Goal: Transaction & Acquisition: Purchase product/service

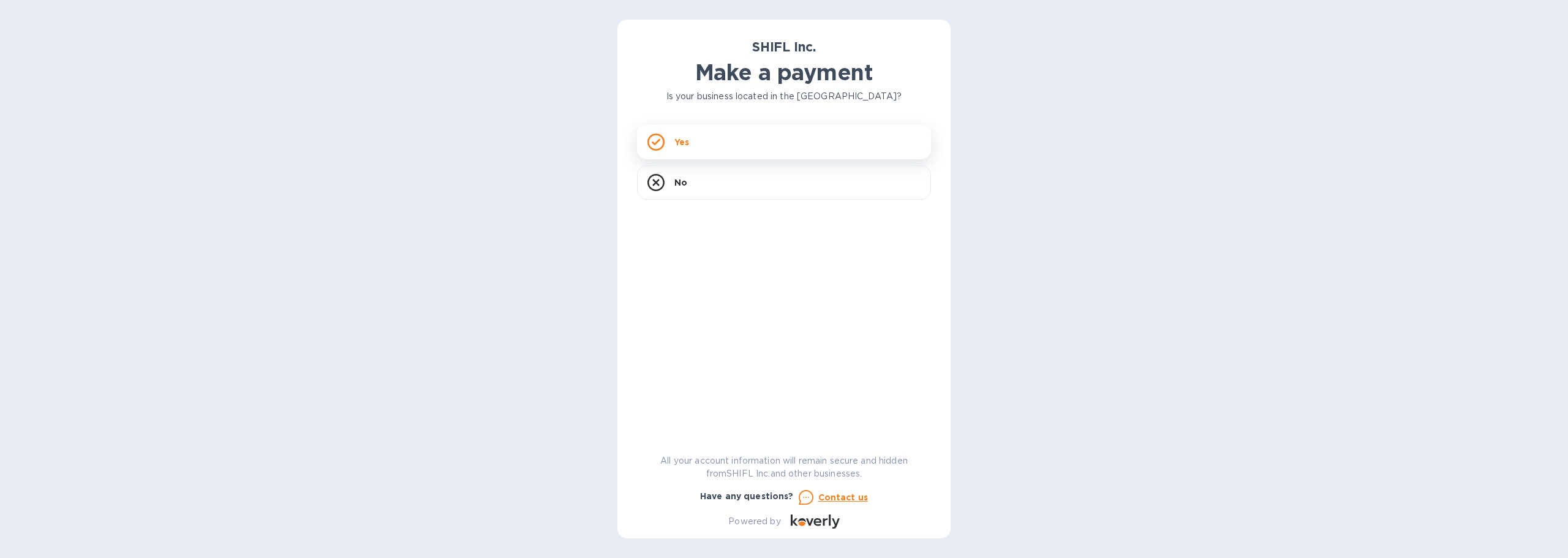
click at [678, 144] on p "Yes" at bounding box center [681, 142] width 15 height 12
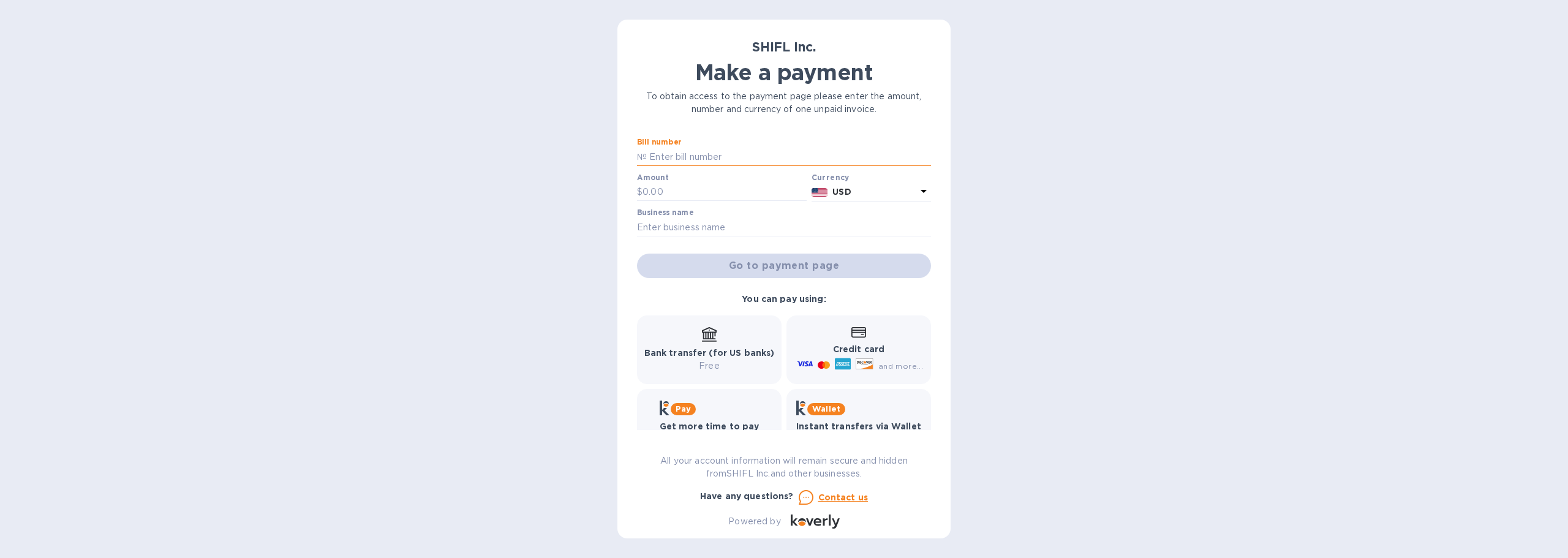
click at [713, 163] on input "text" at bounding box center [788, 156] width 284 height 18
click at [664, 220] on input "text" at bounding box center [784, 227] width 294 height 18
drag, startPoint x: 680, startPoint y: 157, endPoint x: 666, endPoint y: 136, distance: 25.2
click at [676, 149] on input "text" at bounding box center [788, 156] width 284 height 18
type input "multiple"
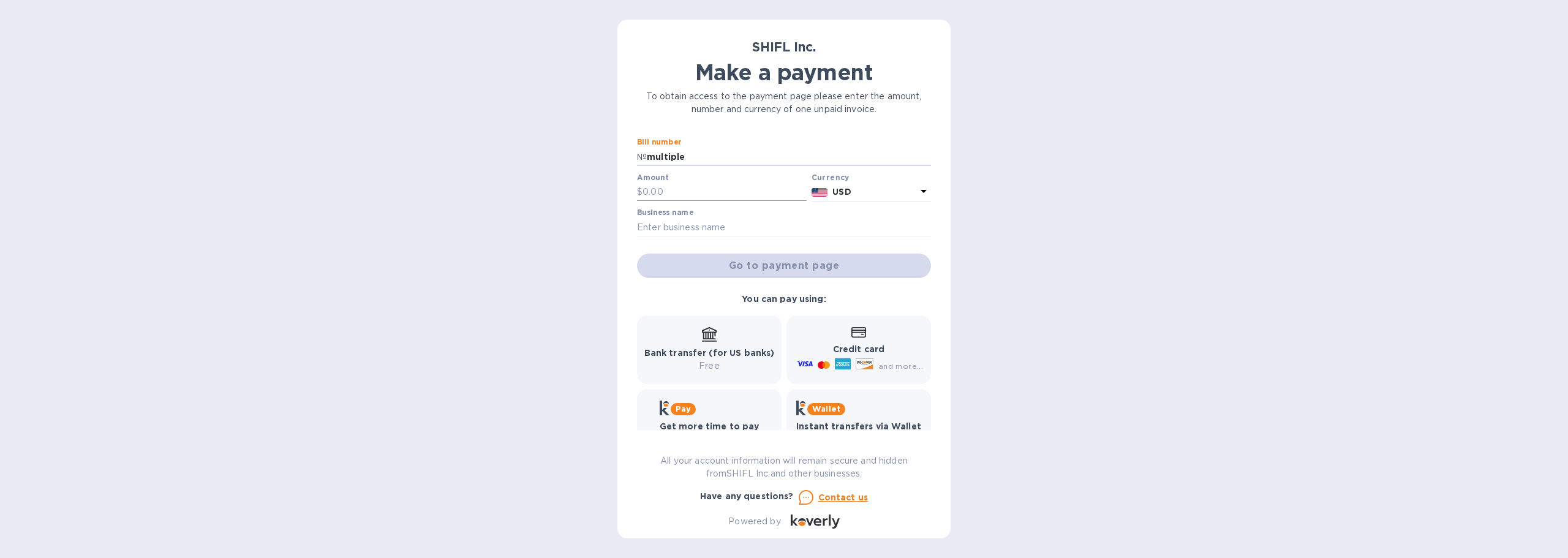
click at [662, 195] on input "text" at bounding box center [724, 191] width 164 height 18
click at [701, 232] on input "text" at bounding box center [784, 227] width 294 height 18
paste input "Prop Boutique Corp. (BOA)"
type input "Prop Boutique Corporation"
drag, startPoint x: 1314, startPoint y: 294, endPoint x: 1305, endPoint y: 294, distance: 9.0
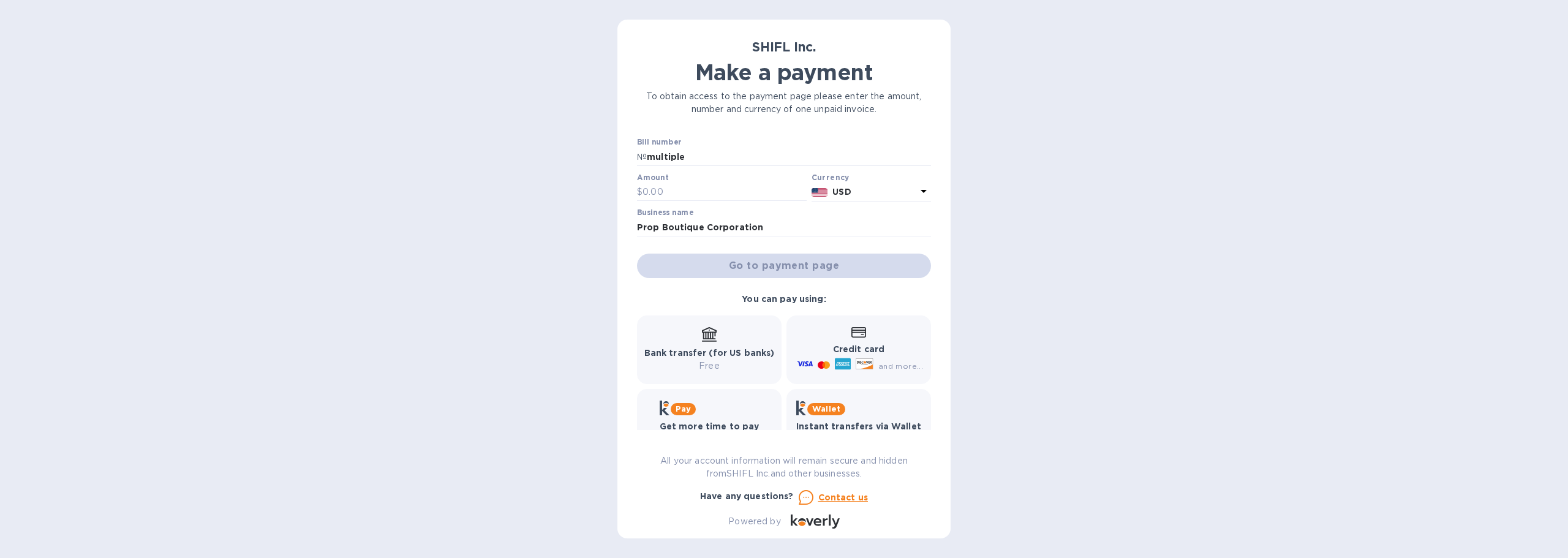
click at [1305, 294] on div "SHIFL Inc. Make a payment To obtain access to the payment page please enter the…" at bounding box center [784, 279] width 1568 height 558
click at [665, 190] on input "text" at bounding box center [724, 191] width 164 height 18
paste input "105,958.32"
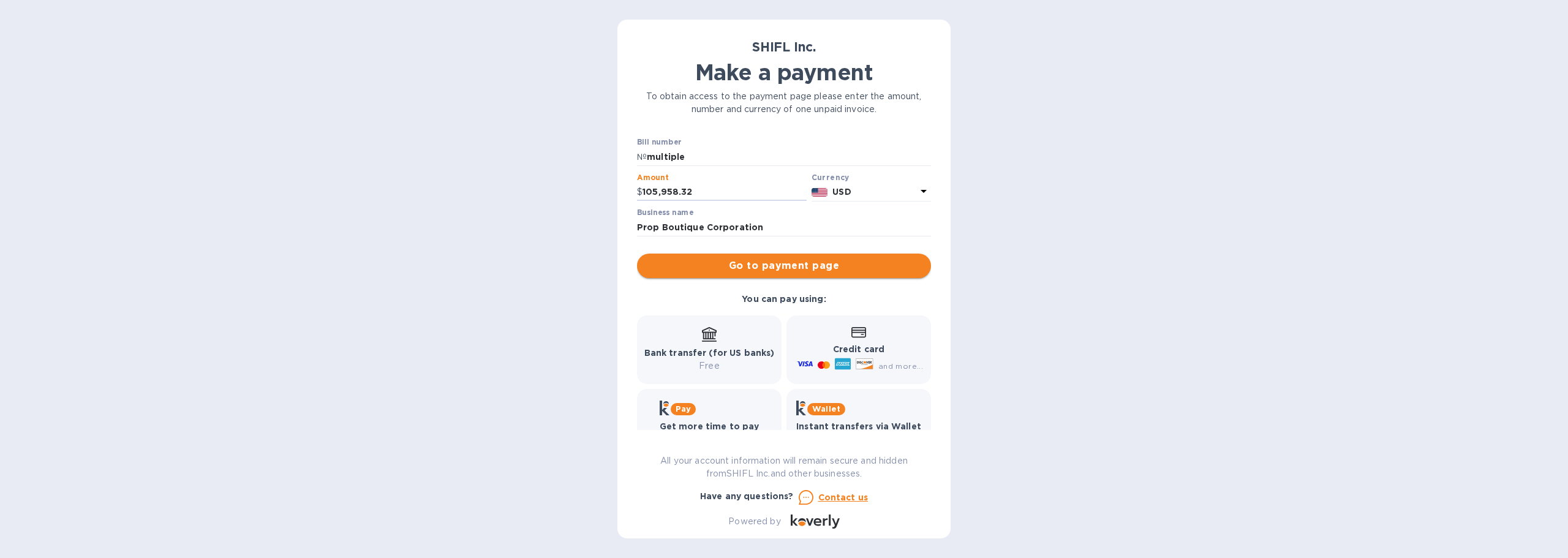
type input "105,958.32"
click at [809, 271] on span "Go to payment page" at bounding box center [784, 265] width 275 height 15
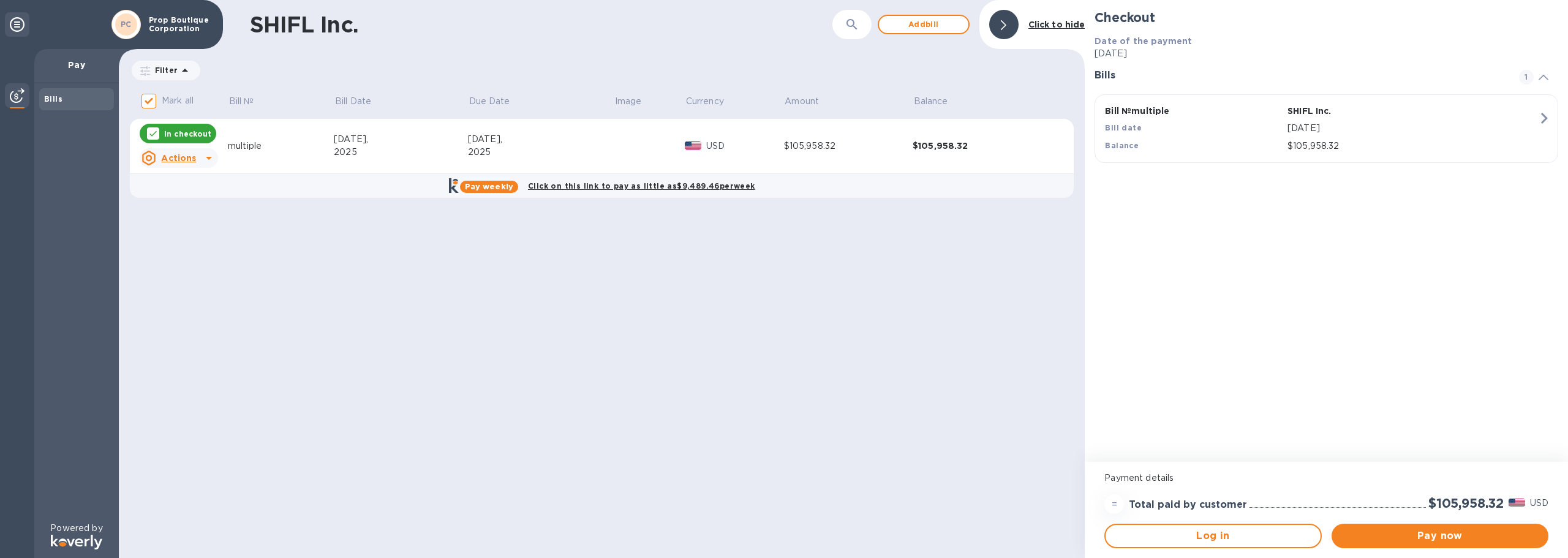
click at [1034, 309] on div "SHIFL Inc. ​ Add [PERSON_NAME] to hide Filter Amount Mark all Bill № Bill Date …" at bounding box center [601, 279] width 966 height 558
click at [179, 157] on u "Actions" at bounding box center [179, 157] width 35 height 9
click at [310, 308] on div at bounding box center [784, 279] width 1568 height 558
click at [16, 25] on icon at bounding box center [16, 24] width 15 height 15
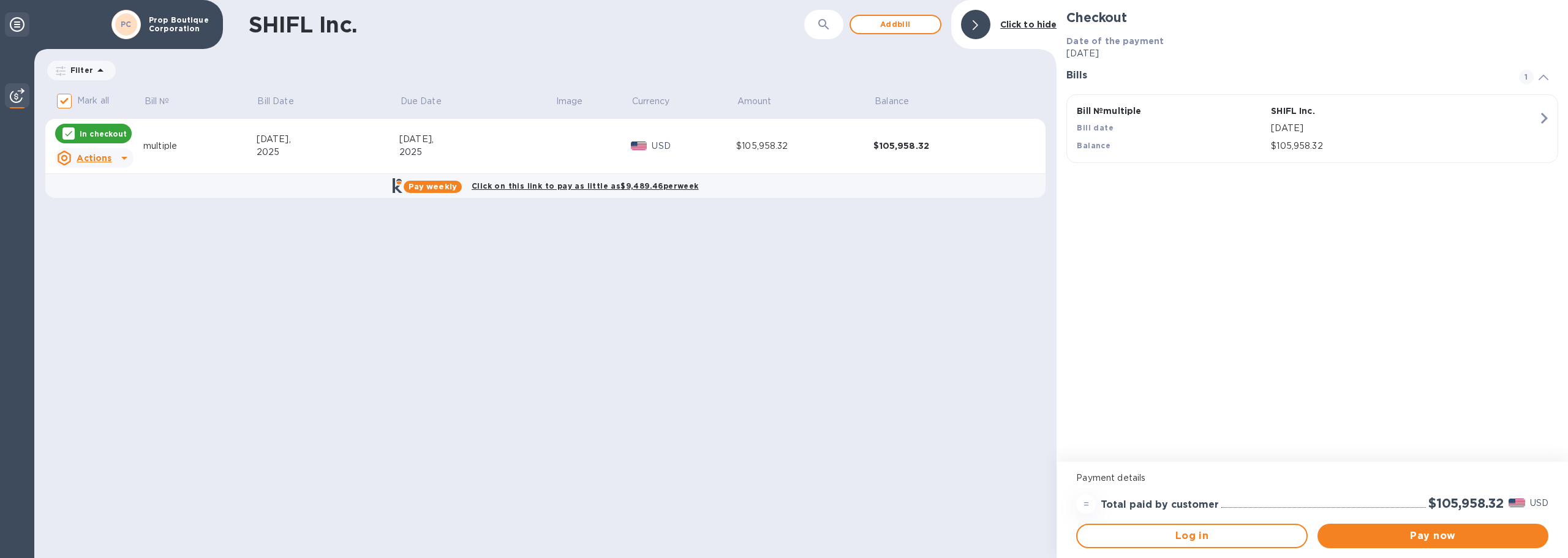
click at [16, 25] on icon at bounding box center [16, 24] width 15 height 15
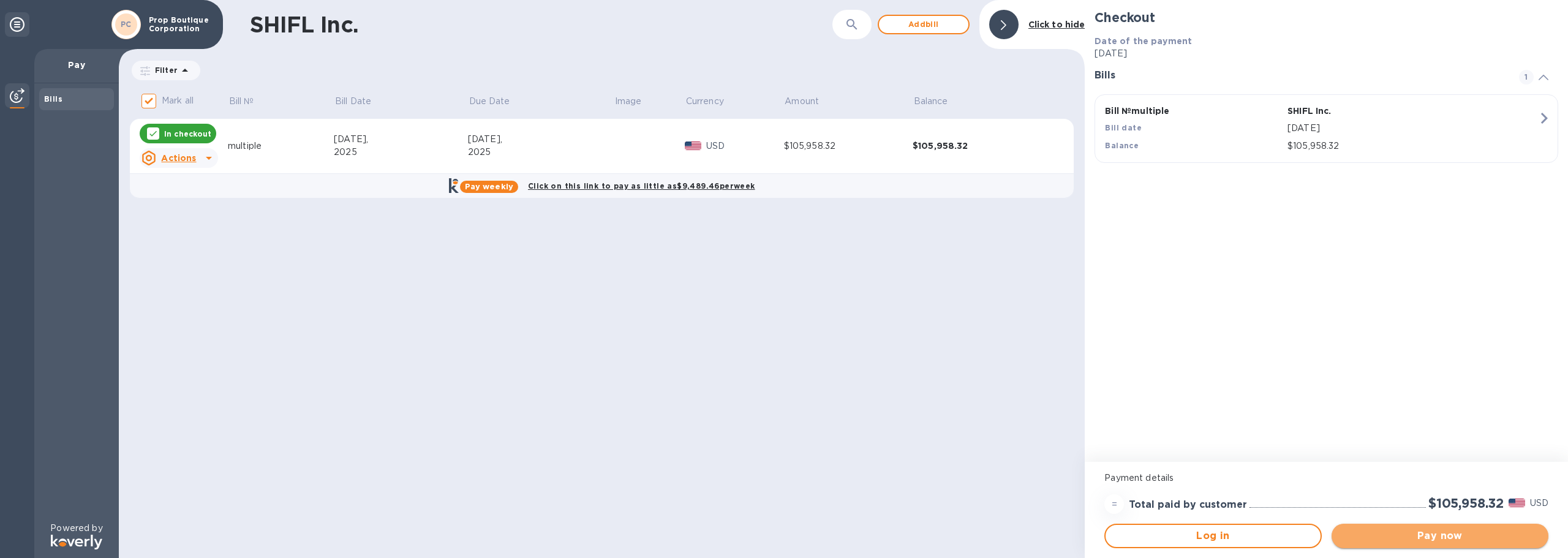
click at [1372, 542] on span "Pay now" at bounding box center [1440, 536] width 198 height 15
